Goal: Task Accomplishment & Management: Manage account settings

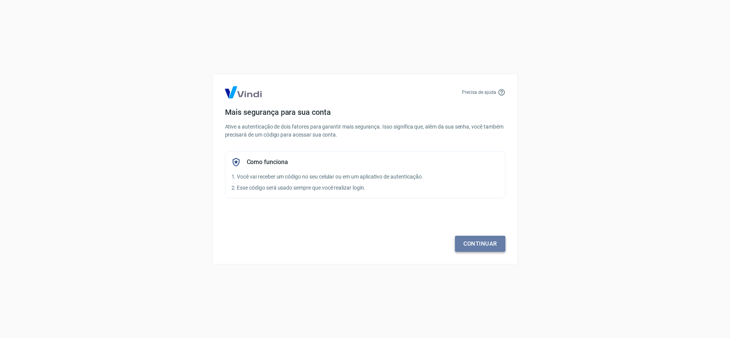
click at [487, 242] on link "Continuar" at bounding box center [480, 244] width 50 height 16
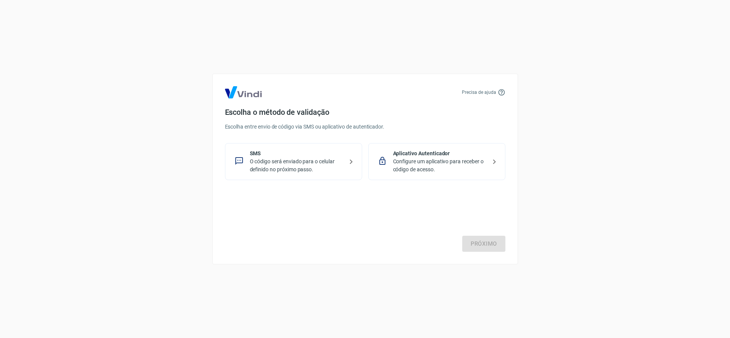
click at [461, 168] on p "Configure um aplicativo para receber o código de acesso." at bounding box center [440, 166] width 94 height 16
click at [484, 246] on link "Próximo" at bounding box center [483, 244] width 43 height 16
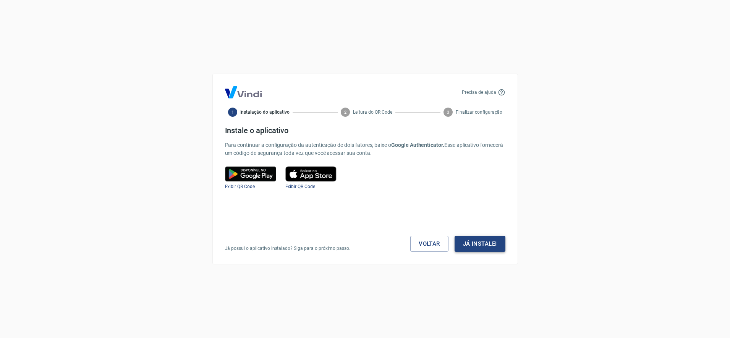
click at [479, 239] on button "Já instalei" at bounding box center [479, 244] width 51 height 16
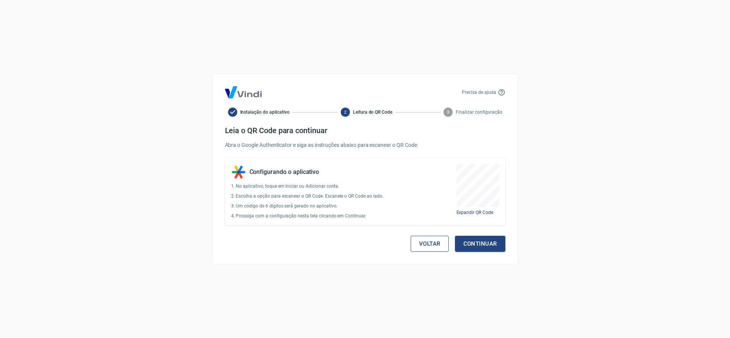
click at [422, 237] on button "Voltar" at bounding box center [430, 244] width 38 height 16
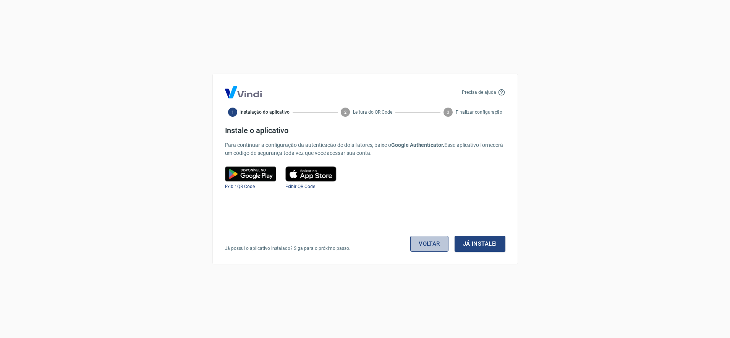
click at [423, 238] on link "Voltar" at bounding box center [429, 244] width 38 height 16
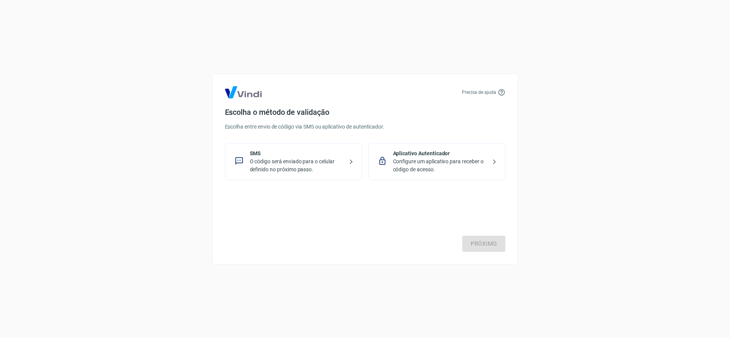
click at [279, 167] on p "O código será enviado para o celular definido no próximo passo." at bounding box center [297, 166] width 94 height 16
click at [497, 253] on div "Precisa de ajuda Escolha o método de validação Escolha entre envio de código vi…" at bounding box center [365, 169] width 306 height 191
click at [491, 242] on link "Próximo" at bounding box center [483, 244] width 43 height 16
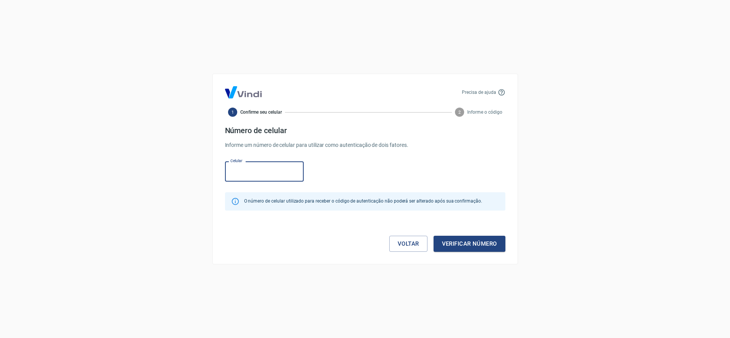
click at [252, 175] on input "Celular" at bounding box center [264, 172] width 79 height 20
type input "[PHONE_NUMBER]"
click at [469, 246] on button "Verificar número" at bounding box center [469, 244] width 72 height 16
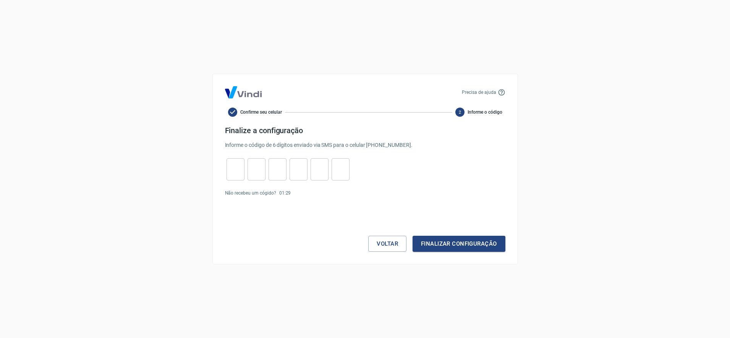
click at [236, 175] on input "tel" at bounding box center [235, 170] width 18 height 16
type input "0"
type input "2"
type input "9"
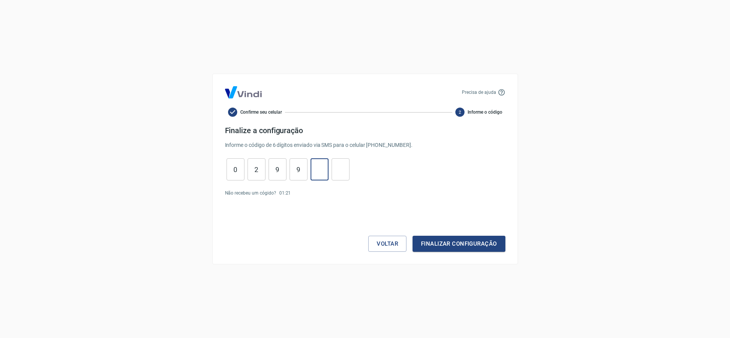
type input "0"
click at [466, 246] on button "Finalizar configuração" at bounding box center [458, 244] width 92 height 16
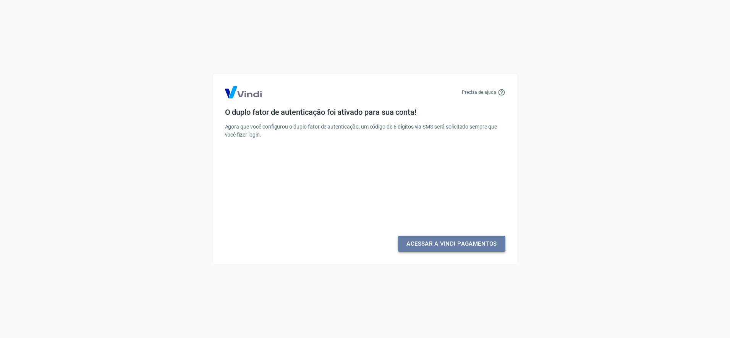
click at [431, 246] on link "Acessar a Vindi Pagamentos" at bounding box center [451, 244] width 107 height 16
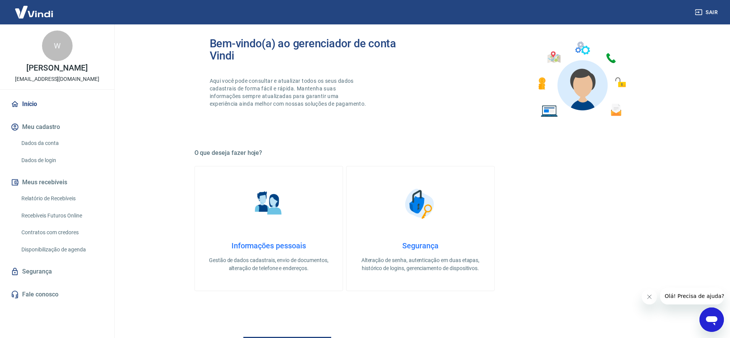
scroll to position [100, 0]
click at [50, 143] on link "Dados da conta" at bounding box center [61, 144] width 87 height 16
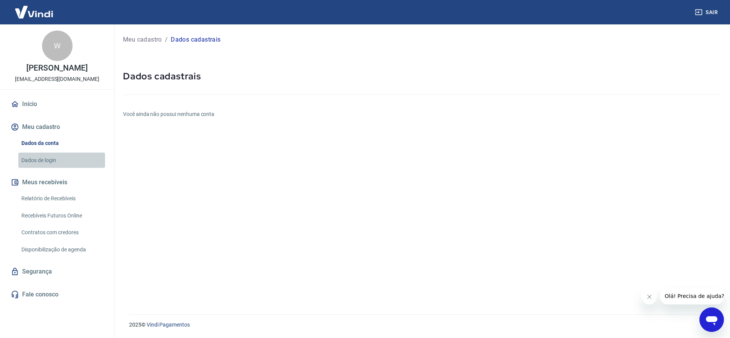
click at [44, 161] on link "Dados de login" at bounding box center [61, 161] width 87 height 16
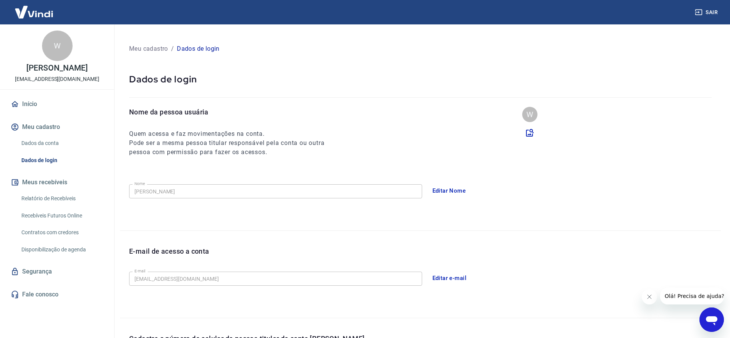
click at [48, 141] on link "Dados da conta" at bounding box center [61, 144] width 87 height 16
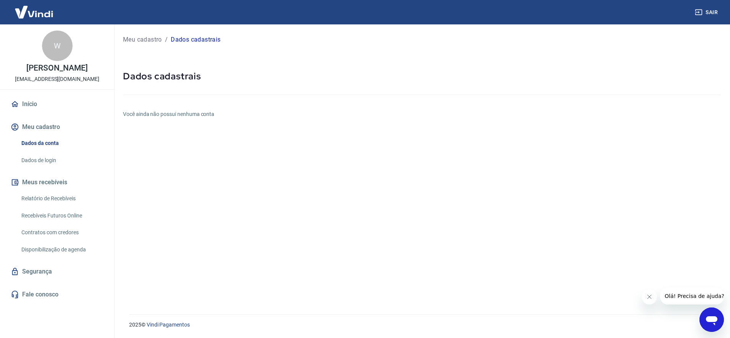
click at [29, 102] on link "Início" at bounding box center [57, 104] width 96 height 17
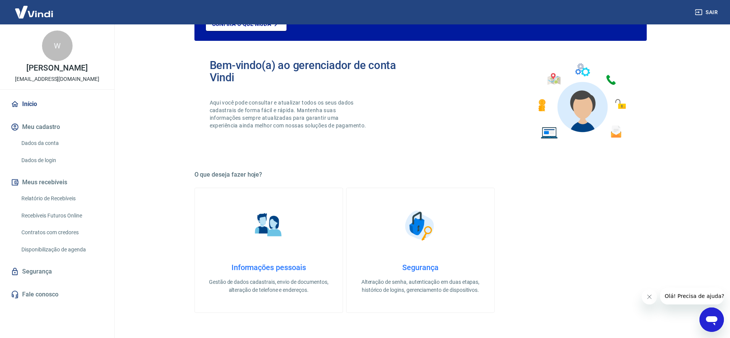
scroll to position [84, 0]
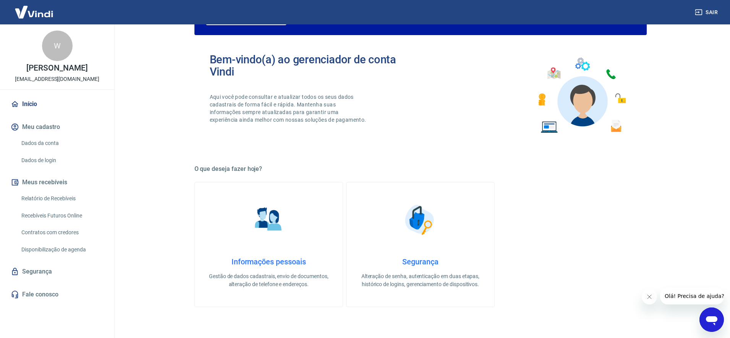
click at [272, 226] on img at bounding box center [268, 220] width 38 height 38
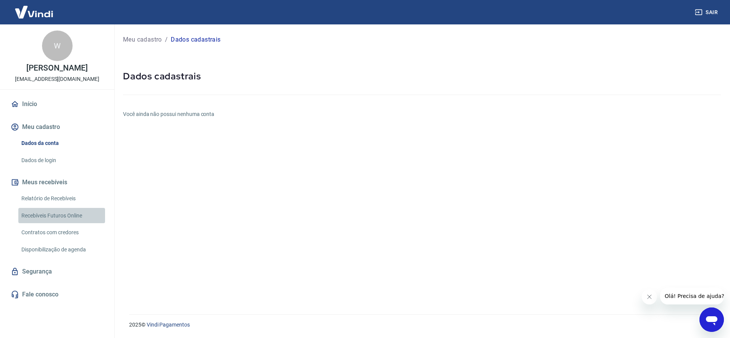
click at [67, 217] on link "Recebíveis Futuros Online" at bounding box center [61, 216] width 87 height 16
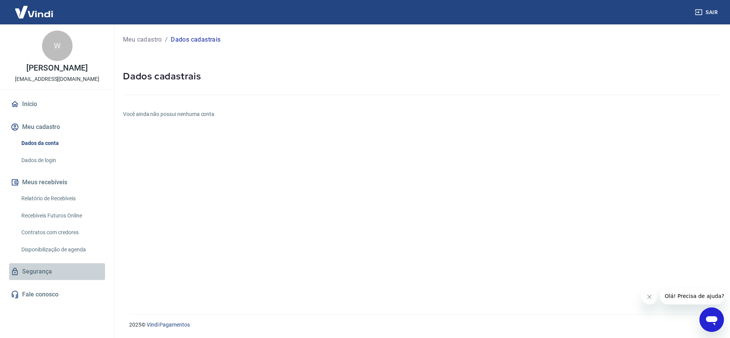
click at [22, 270] on link "Segurança" at bounding box center [57, 272] width 96 height 17
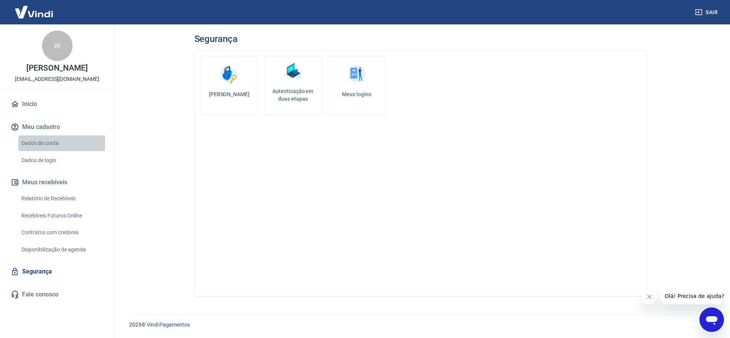
click at [45, 142] on link "Dados da conta" at bounding box center [61, 144] width 87 height 16
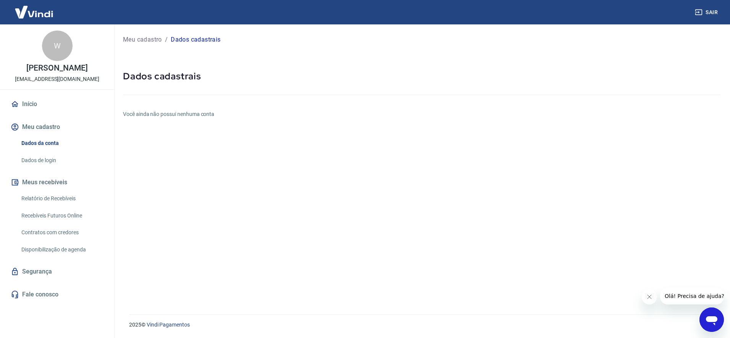
click at [180, 80] on h5 "Dados cadastrais" at bounding box center [422, 76] width 598 height 12
click at [46, 160] on link "Dados de login" at bounding box center [61, 161] width 87 height 16
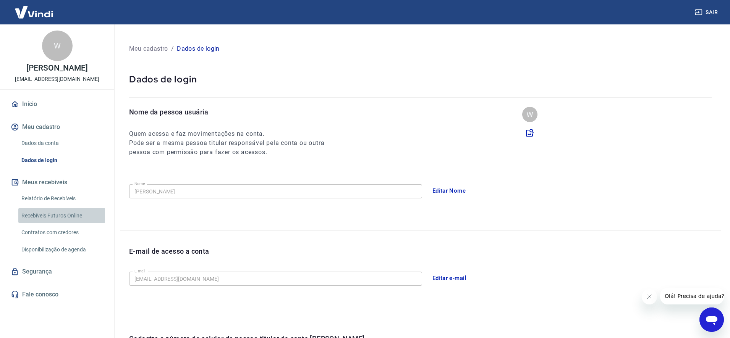
click at [61, 218] on link "Recebíveis Futuros Online" at bounding box center [61, 216] width 87 height 16
